Goal: Information Seeking & Learning: Learn about a topic

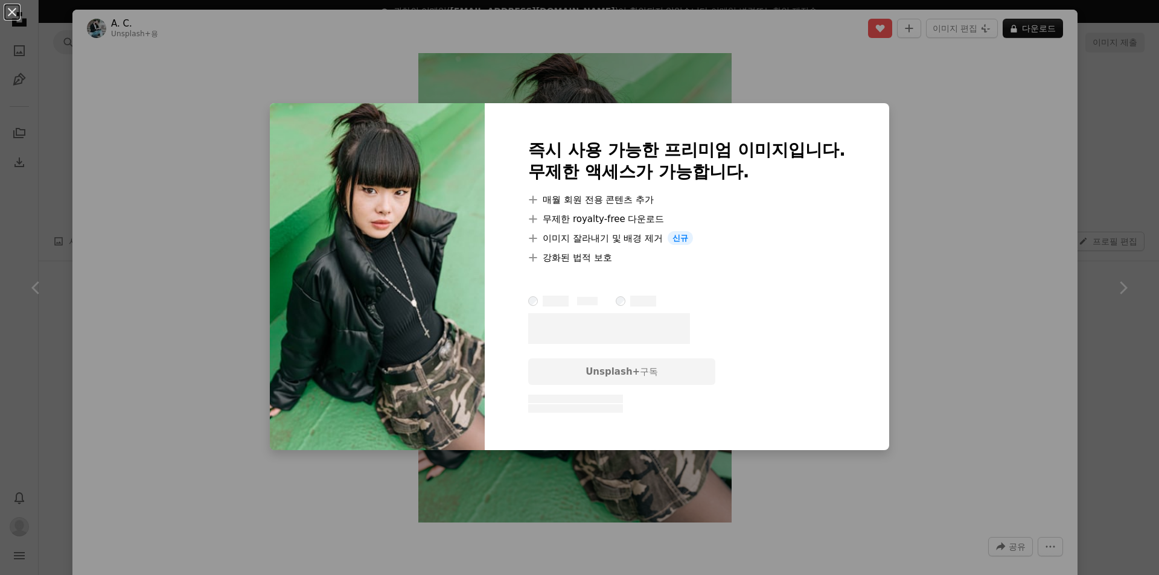
scroll to position [664, 0]
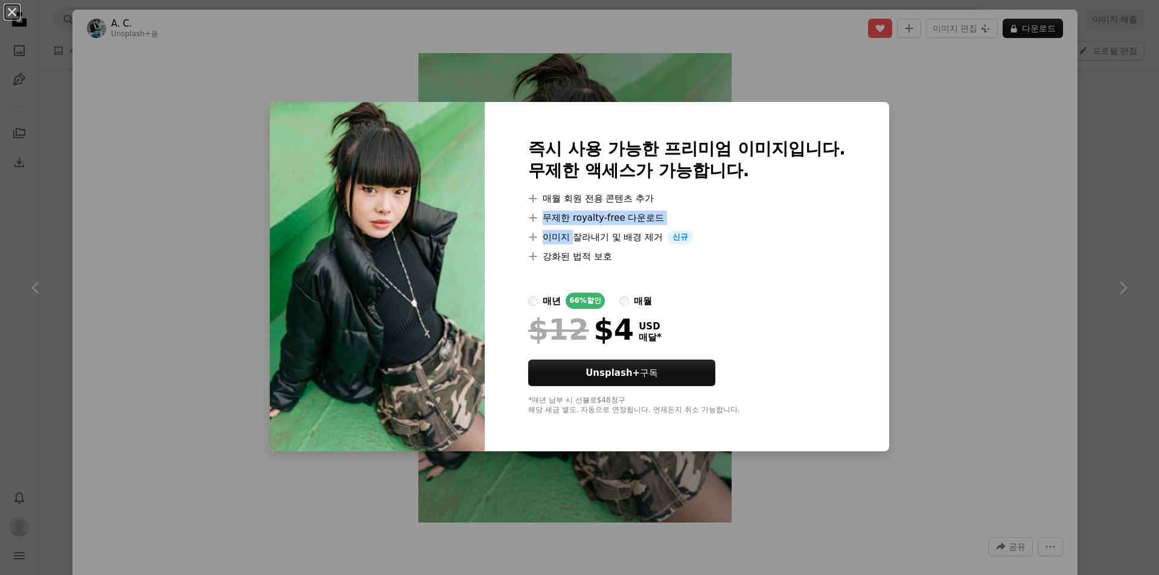
drag, startPoint x: 537, startPoint y: 217, endPoint x: 572, endPoint y: 235, distance: 39.1
click at [572, 235] on ul "A plus sign 매월 회원 전용 콘텐츠 추가 A plus sign 무제한 royalty-free 다운로드 A plus sign 이미지 잘…" at bounding box center [686, 227] width 317 height 72
click at [583, 240] on li "A plus sign 이미지 잘라내기 및 배경 제거 신규" at bounding box center [686, 237] width 317 height 14
click at [629, 298] on label "매월" at bounding box center [635, 301] width 33 height 16
click at [546, 298] on div "매년" at bounding box center [552, 301] width 18 height 14
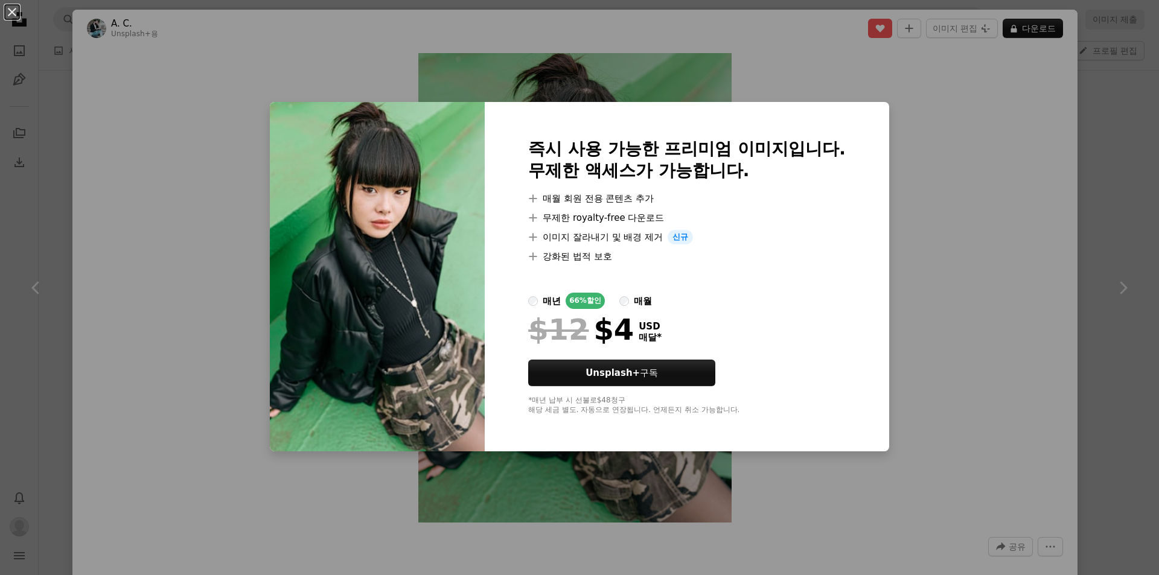
click at [626, 303] on label "매월" at bounding box center [635, 301] width 33 height 16
click at [543, 305] on div "매년" at bounding box center [552, 301] width 18 height 14
click at [627, 302] on label "매월" at bounding box center [635, 301] width 33 height 16
click at [547, 298] on div "매년" at bounding box center [552, 301] width 18 height 14
click at [826, 498] on div "An X shape 즉시 사용 가능한 프리미엄 이미지입니다. 무제한 액세스가 가능합니다. A plus sign 매월 회원 전용 콘텐츠 추가 A…" at bounding box center [579, 287] width 1159 height 575
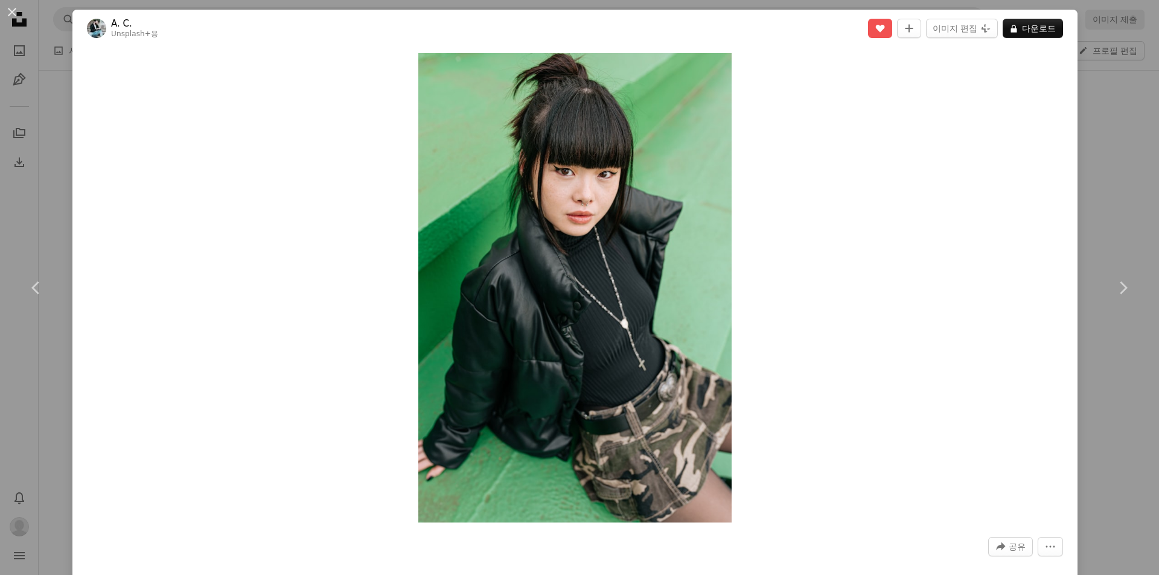
click at [1042, 557] on div at bounding box center [575, 565] width 976 height 19
click at [1045, 552] on icon "More Actions" at bounding box center [1050, 546] width 11 height 11
click at [1045, 551] on icon "More Actions" at bounding box center [1050, 546] width 11 height 11
click at [1025, 24] on button "A lock 다운로드" at bounding box center [1032, 28] width 60 height 19
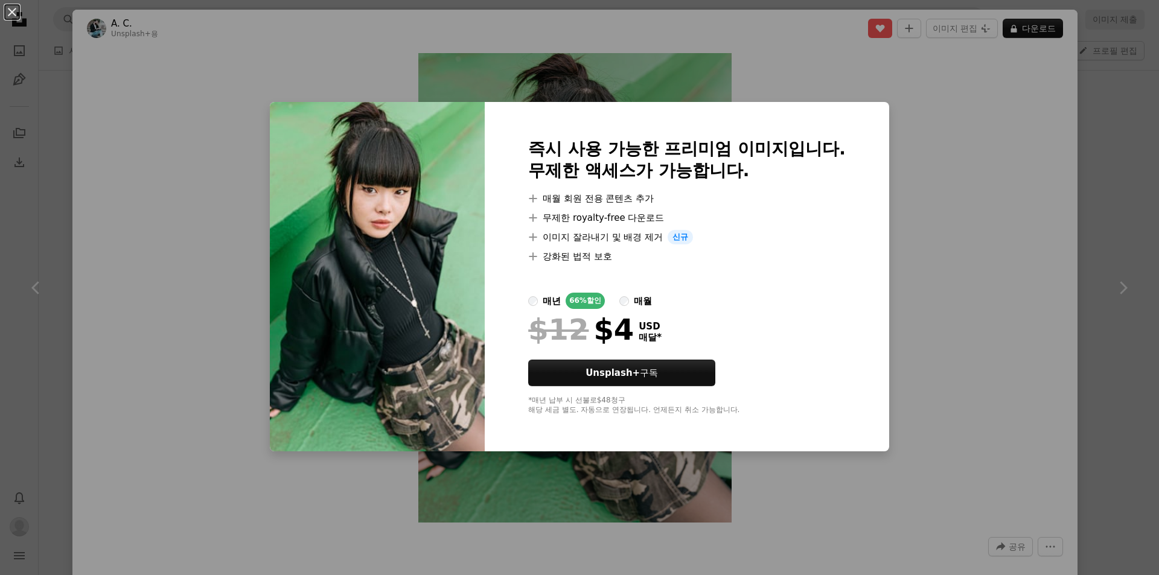
click at [494, 83] on div "An X shape 즉시 사용 가능한 프리미엄 이미지입니다. 무제한 액세스가 가능합니다. A plus sign 매월 회원 전용 콘텐츠 추가 A…" at bounding box center [579, 287] width 1159 height 575
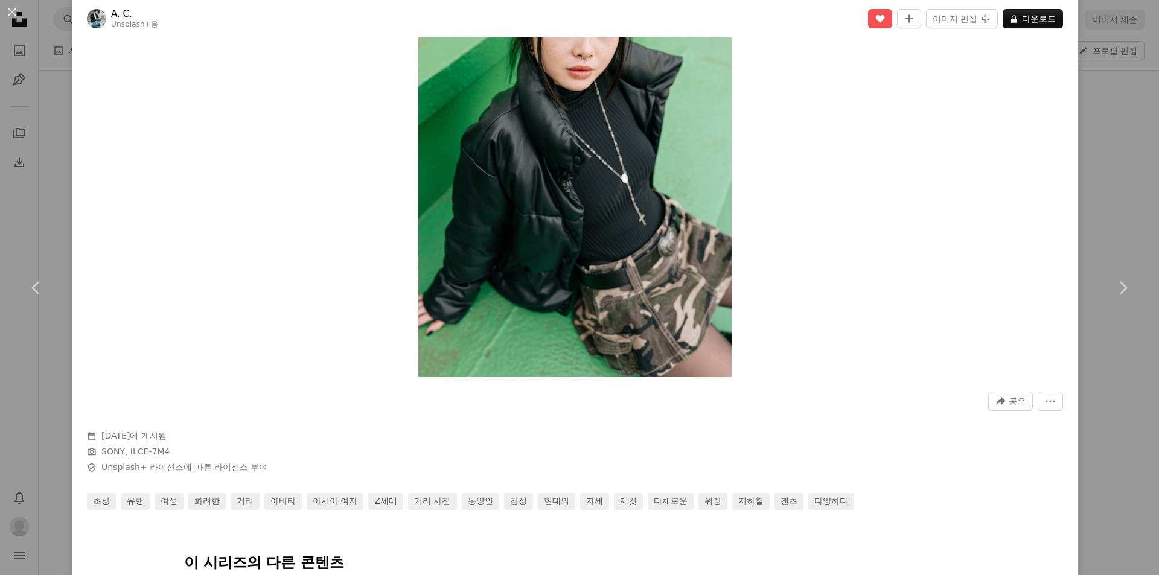
scroll to position [241, 0]
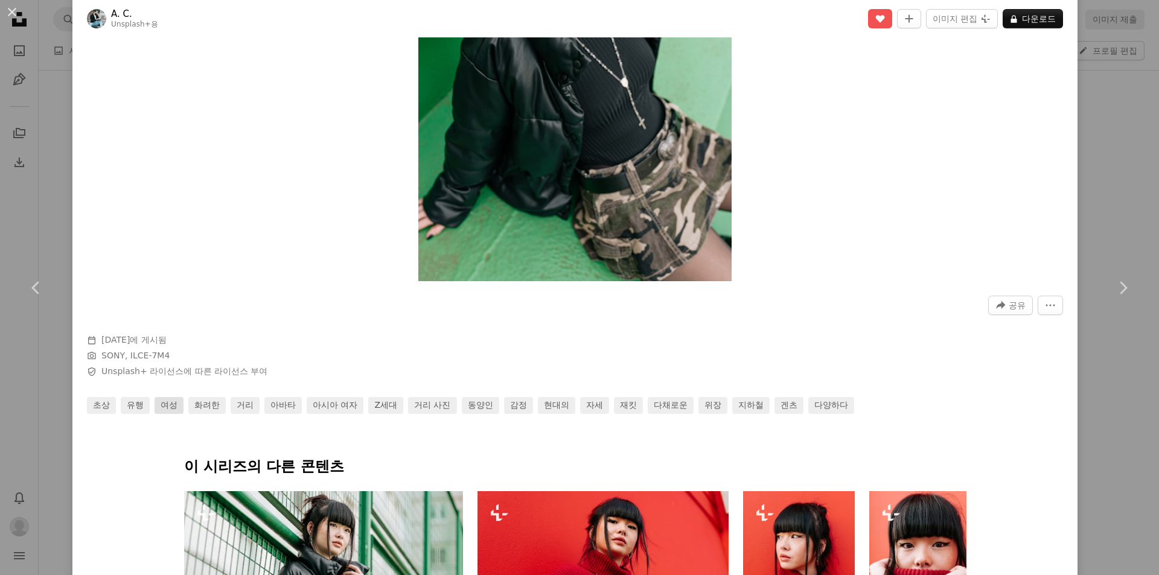
click at [172, 407] on link "여성" at bounding box center [168, 405] width 29 height 17
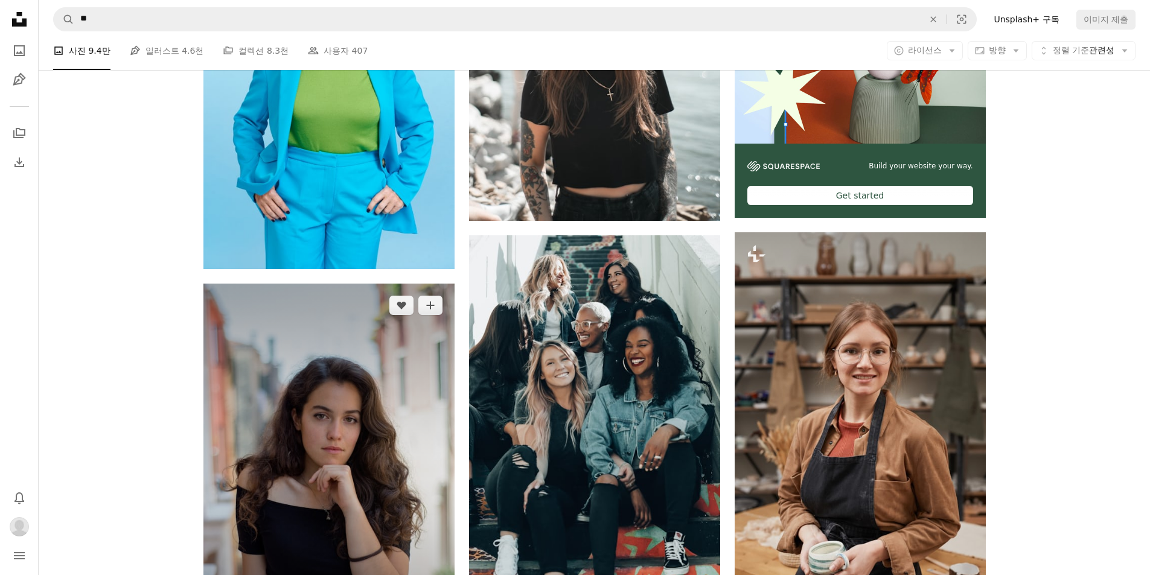
scroll to position [724, 0]
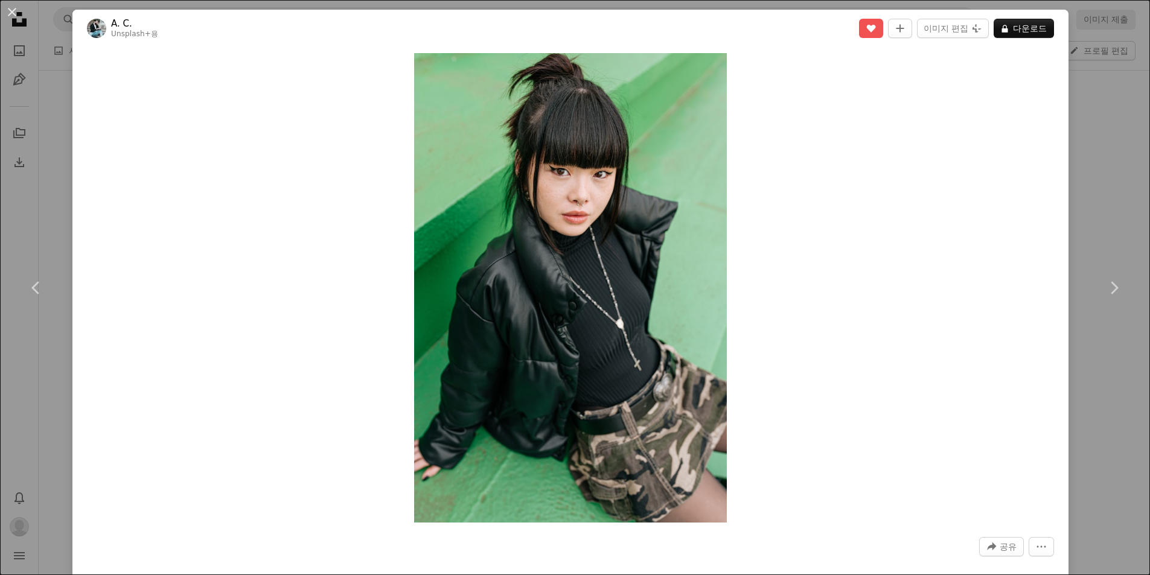
scroll to position [664, 0]
click at [66, 72] on div "An X shape Chevron left Chevron right A. C. Unsplash+ 용 A heart A plus sign 이미지…" at bounding box center [579, 287] width 1159 height 575
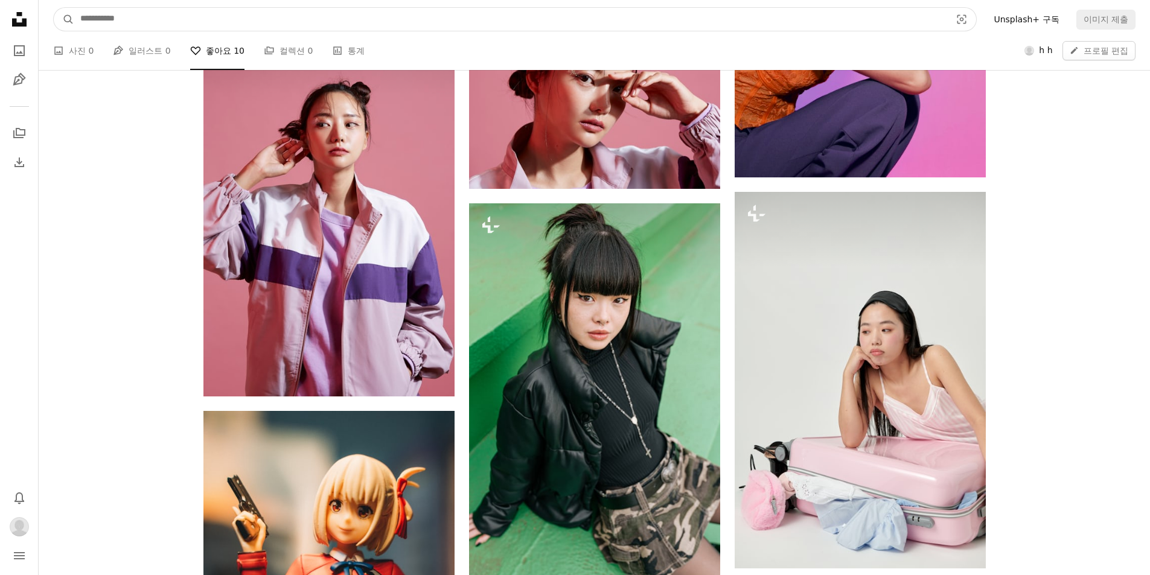
click at [134, 19] on input "사이트 전체에서 이미지 찾기" at bounding box center [510, 19] width 873 height 23
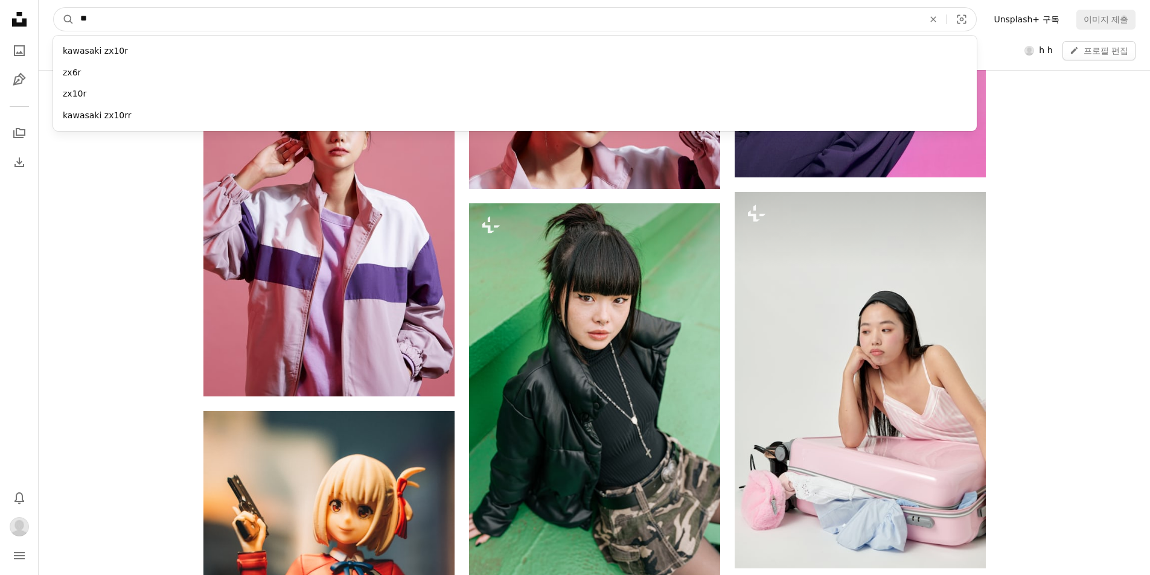
type input "*"
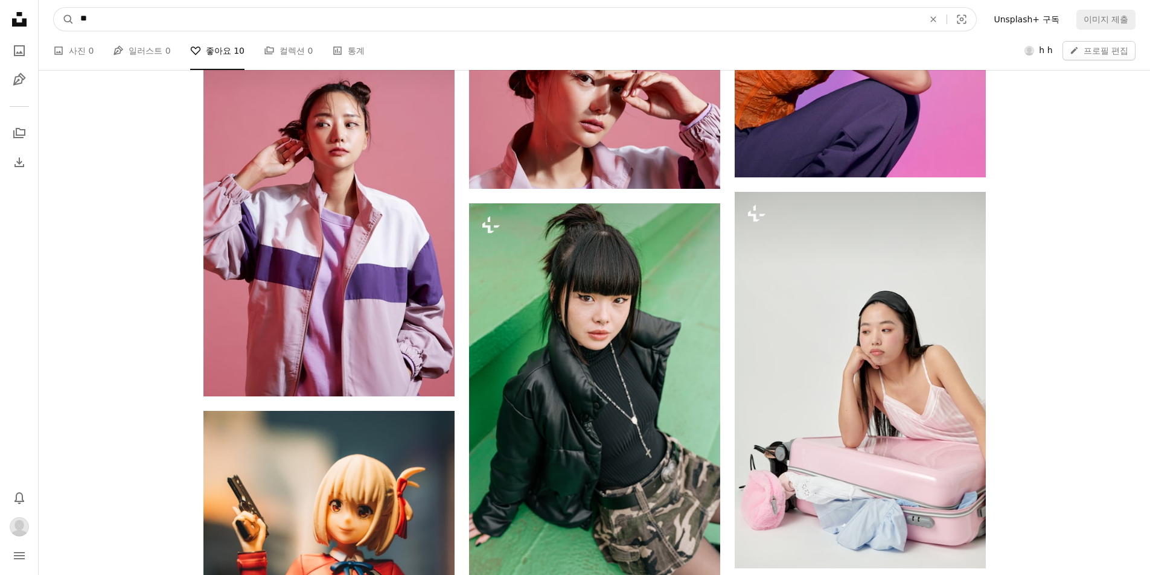
type input "***"
click button "A magnifying glass" at bounding box center [64, 19] width 21 height 23
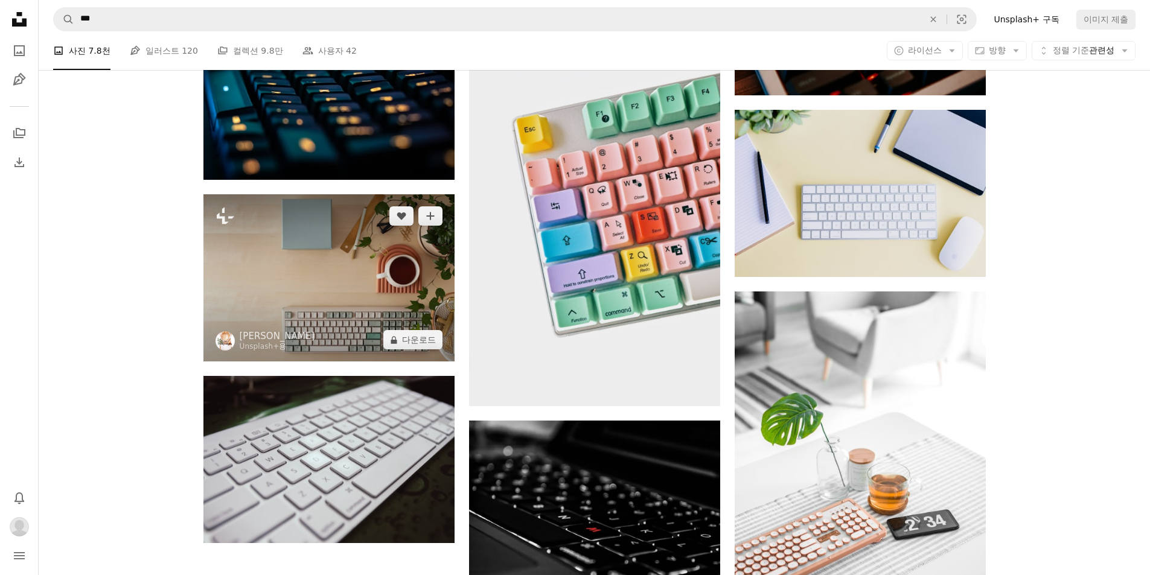
scroll to position [1810, 0]
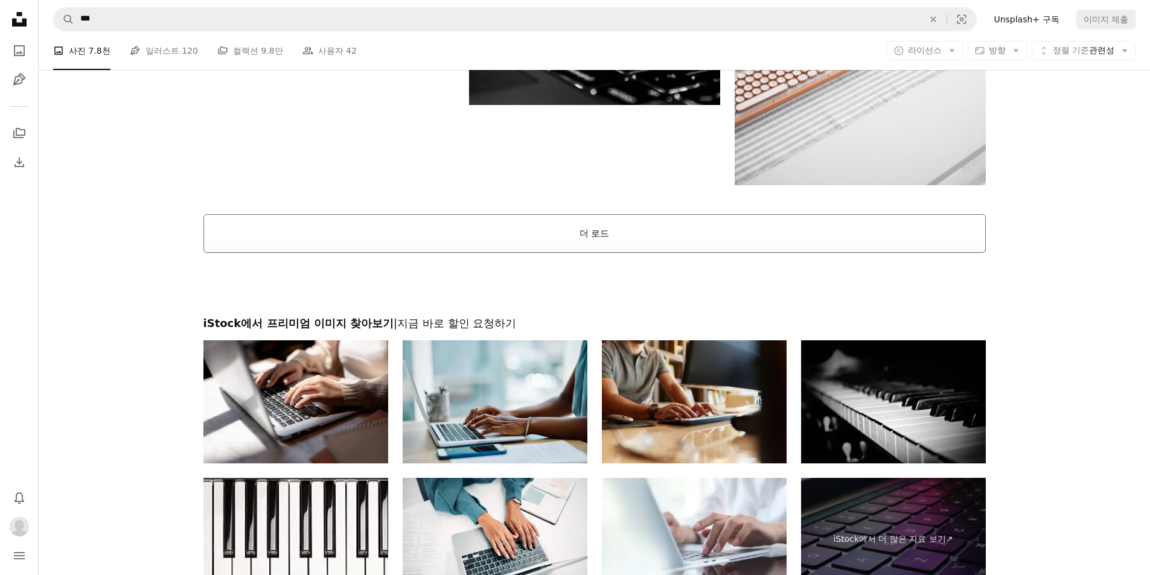
click at [447, 234] on button "더 로드" at bounding box center [594, 233] width 782 height 39
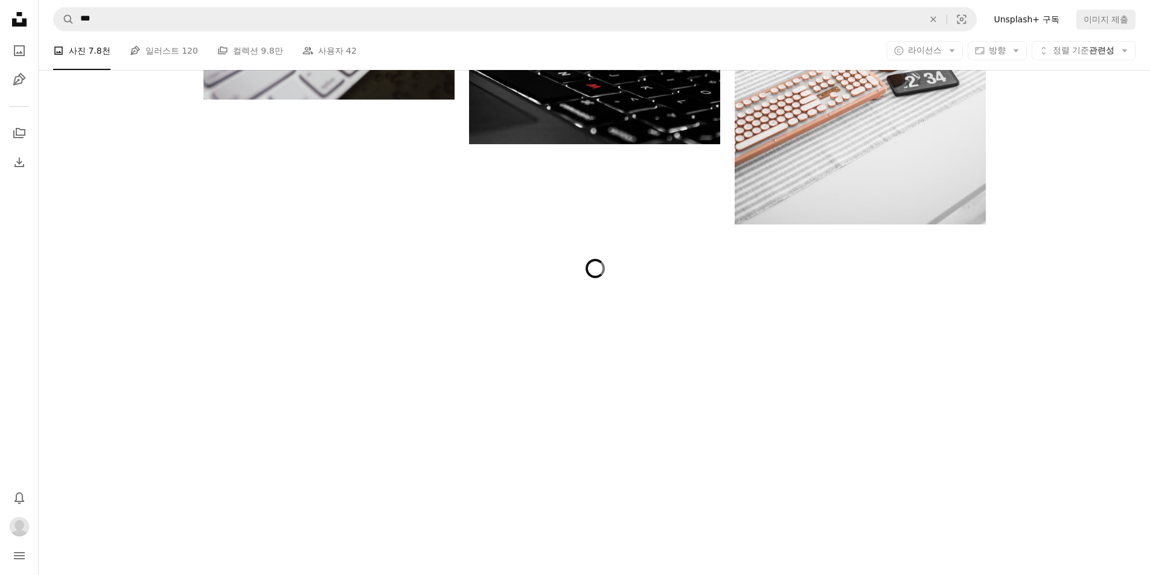
scroll to position [1750, 0]
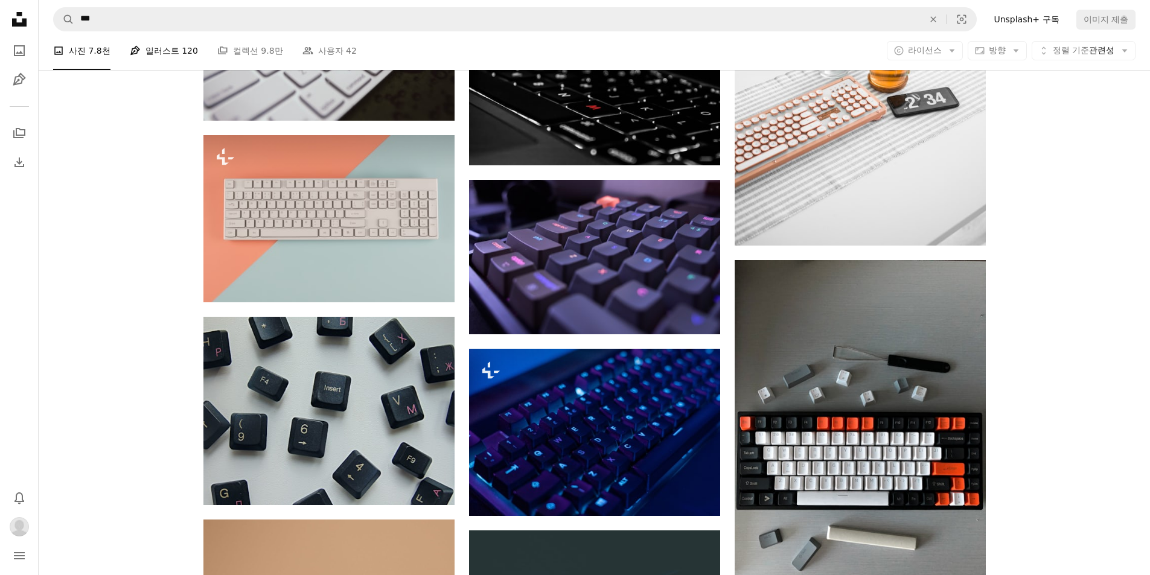
click at [164, 43] on link "Pen Tool 일러스트 120" at bounding box center [164, 50] width 68 height 39
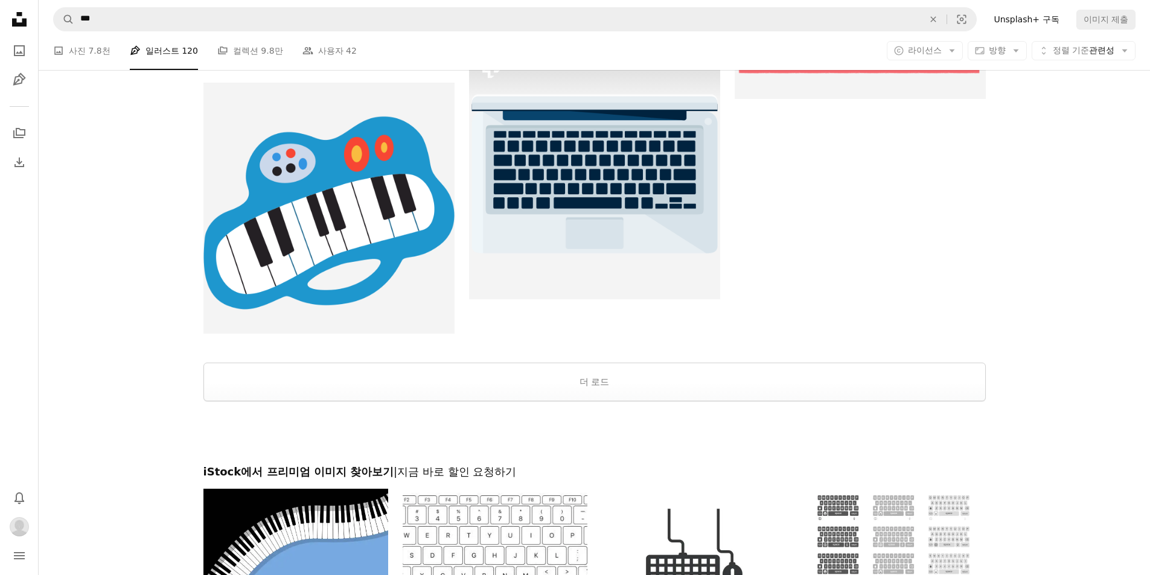
scroll to position [1931, 0]
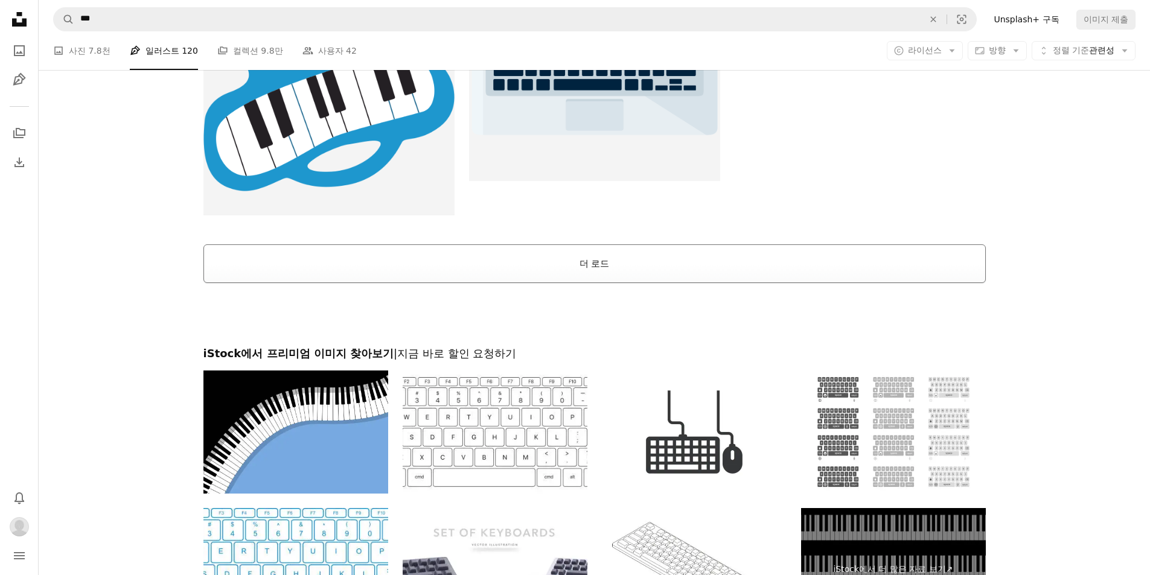
click at [366, 274] on button "더 로드" at bounding box center [594, 263] width 782 height 39
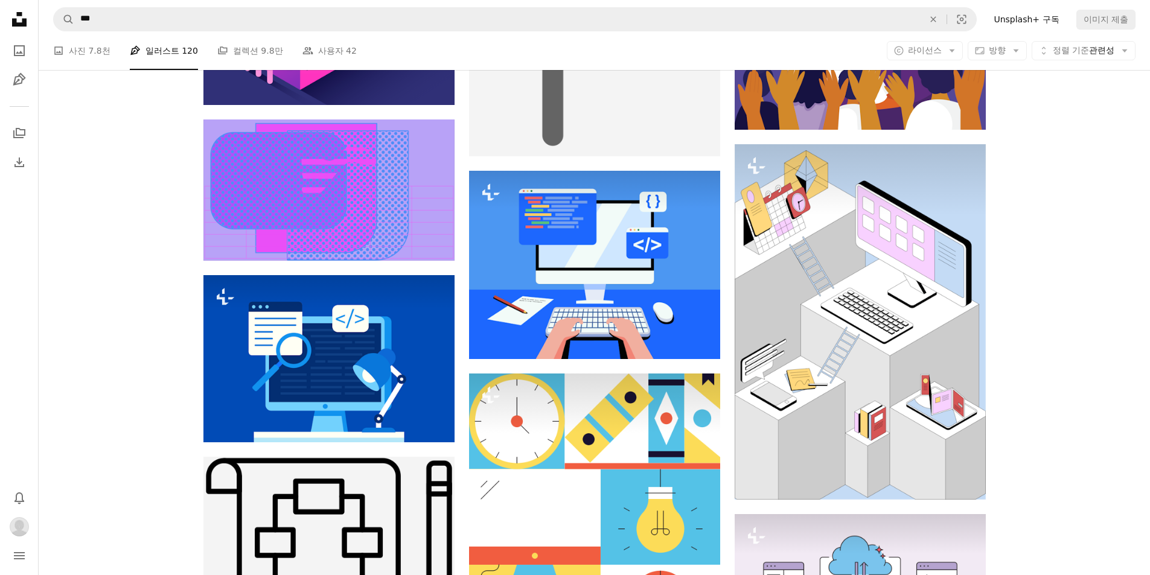
scroll to position [11165, 0]
